Goal: Navigation & Orientation: Find specific page/section

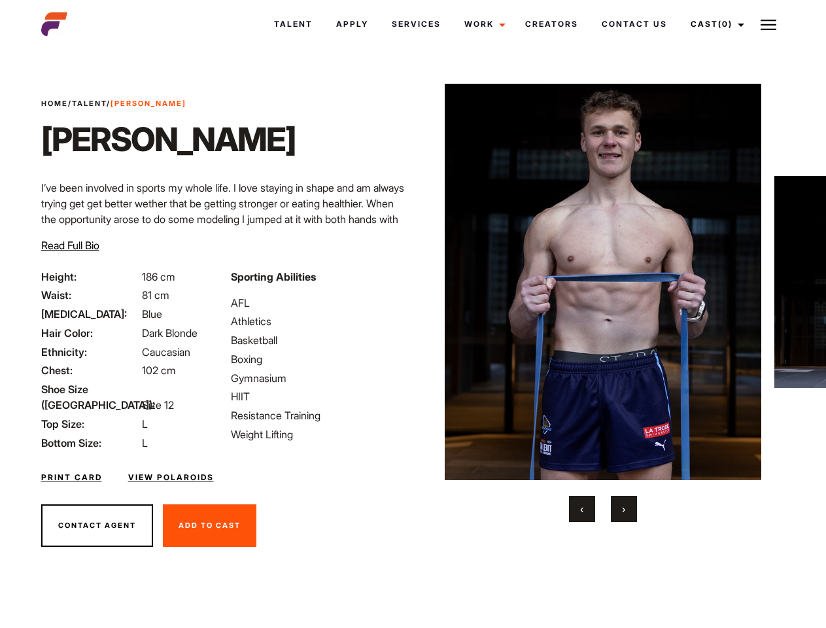
click at [713, 24] on link "Cast (0)" at bounding box center [715, 24] width 73 height 35
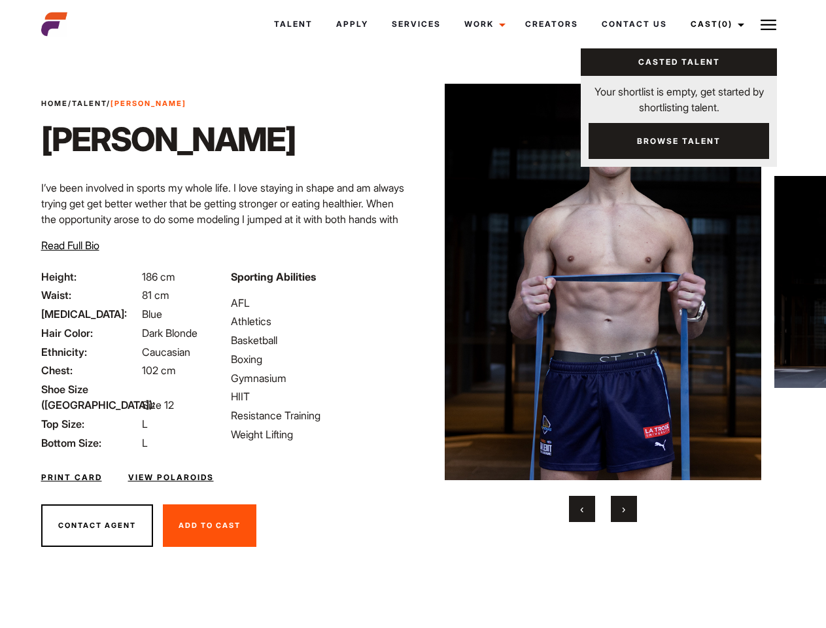
click at [768, 24] on img at bounding box center [768, 25] width 16 height 16
click at [602, 303] on img at bounding box center [603, 282] width 317 height 396
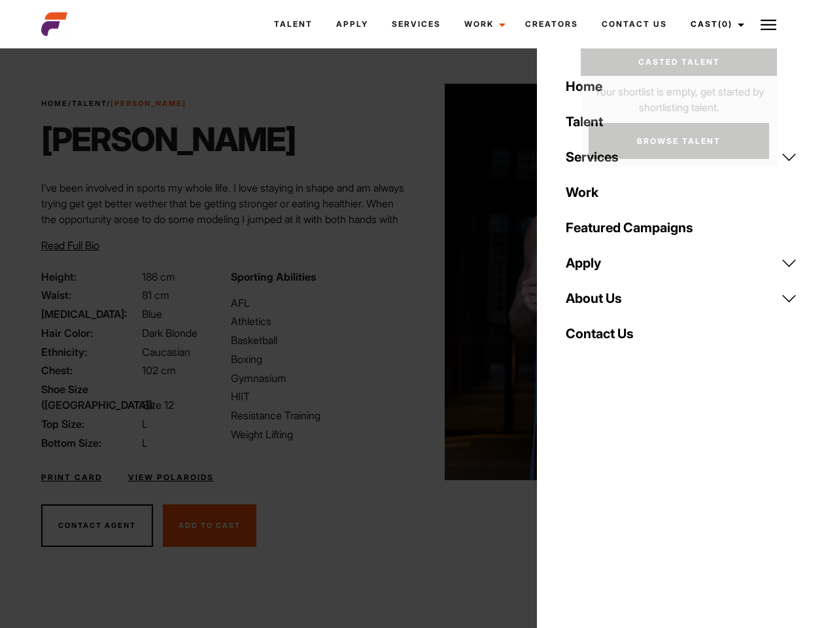
click at [413, 282] on div "Sporting Abilities AFL Athletics Basketball Boxing Gymnasium HIIT Resistance Tr…" at bounding box center [318, 360] width 190 height 182
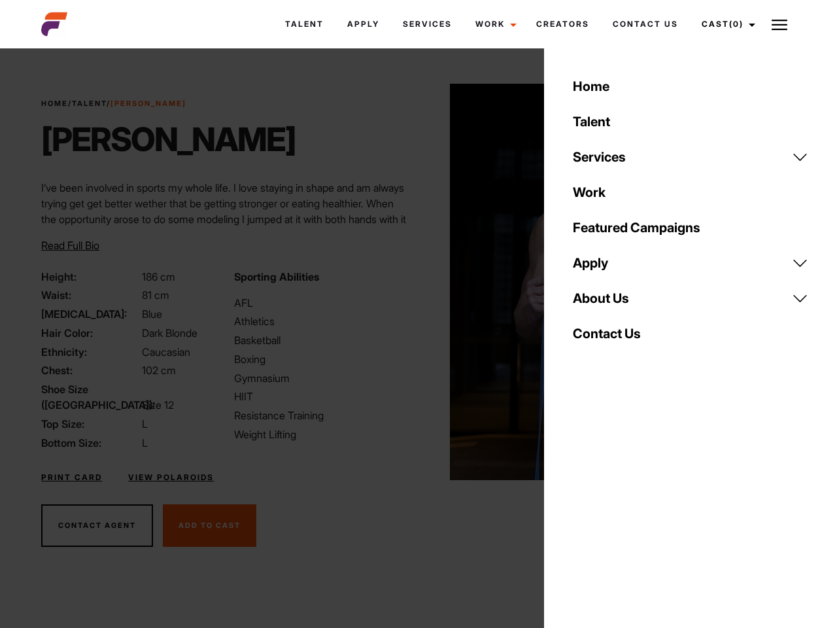
click at [582, 509] on body "Talent Apply Services Work Campaigns Creators Contact Us Cast (0) Casted Talent…" at bounding box center [418, 352] width 837 height 601
click at [624, 509] on div "Home Talent Services Talent Casting Photography Videography Creative Hair and M…" at bounding box center [690, 314] width 293 height 628
